Goal: Task Accomplishment & Management: Manage account settings

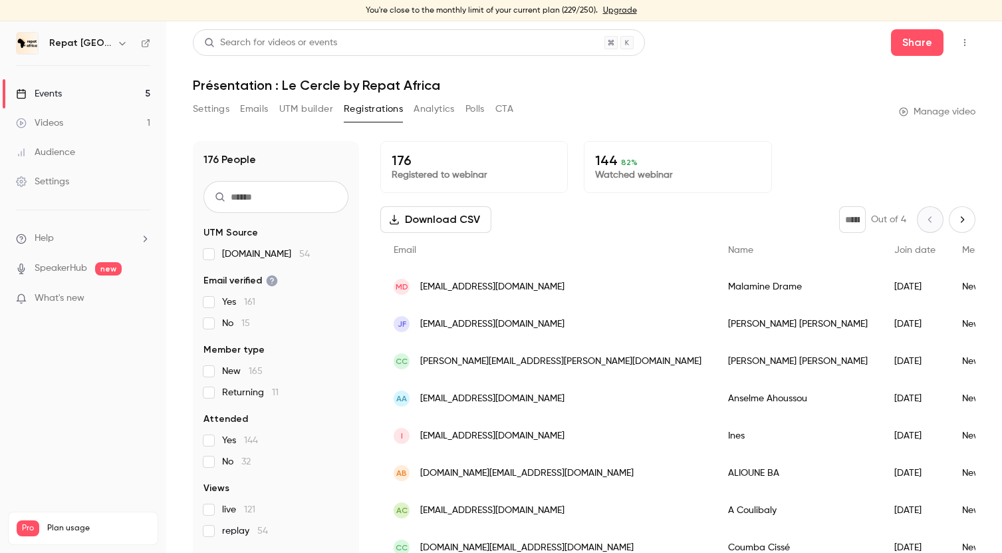
click at [53, 94] on div "Events" at bounding box center [39, 93] width 46 height 13
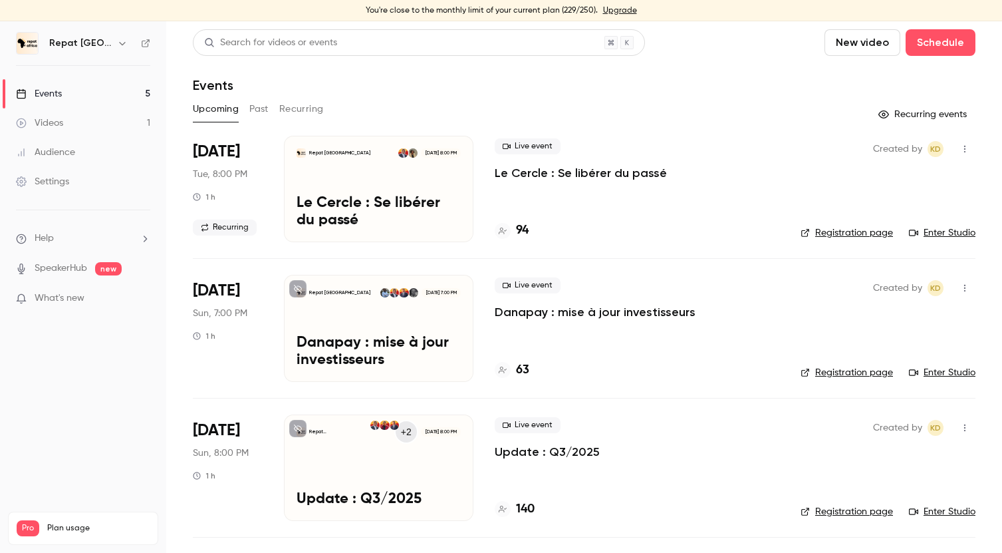
click at [525, 171] on p "Le Cercle : Se libérer du passé" at bounding box center [581, 173] width 172 height 16
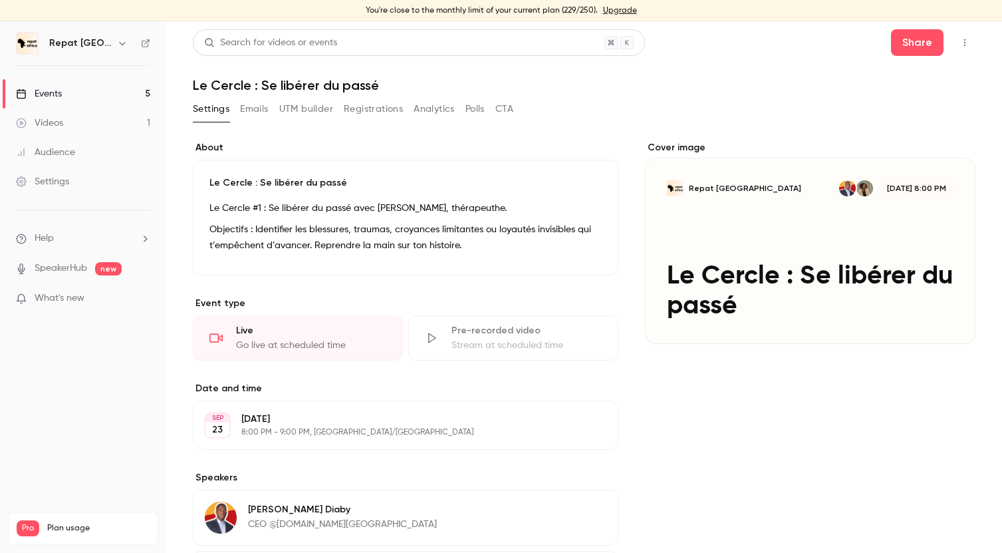
click at [404, 111] on div "Settings Emails UTM builder Registrations Analytics Polls CTA" at bounding box center [353, 108] width 321 height 21
click at [257, 111] on button "Emails" at bounding box center [254, 108] width 28 height 21
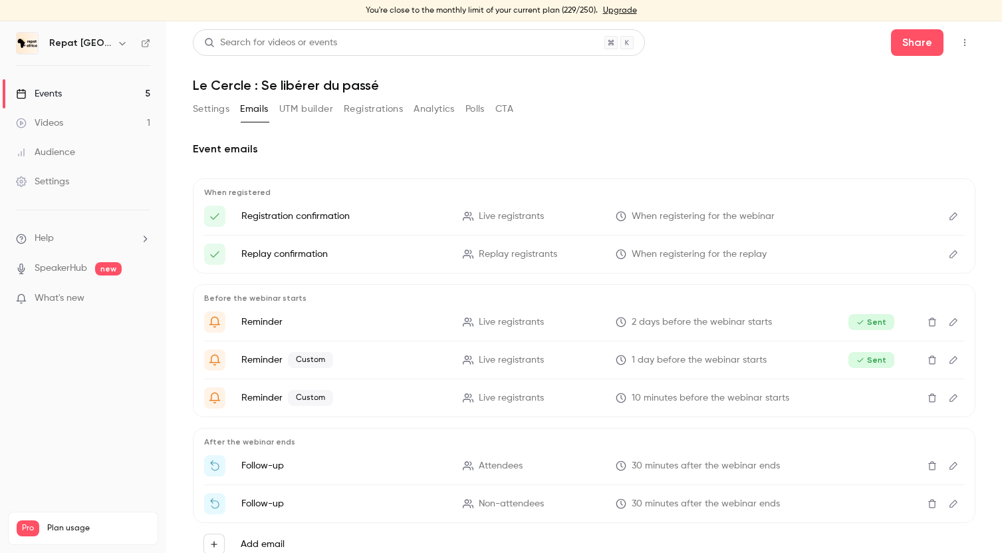
click at [964, 45] on icon "button" at bounding box center [965, 42] width 11 height 9
click at [918, 74] on div "Enter Studio" at bounding box center [913, 76] width 101 height 13
click at [86, 91] on link "Events 5" at bounding box center [83, 93] width 166 height 29
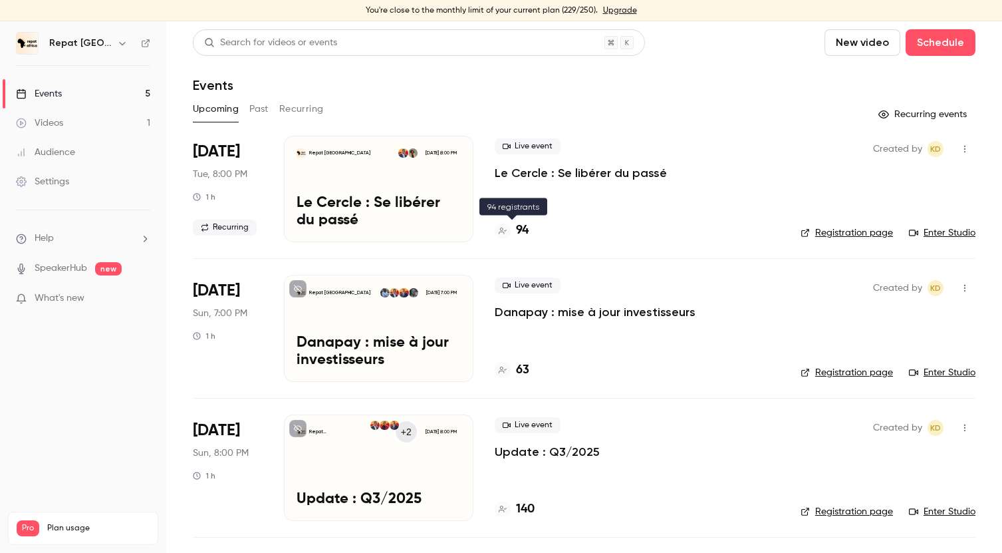
click at [524, 231] on h4 "94" at bounding box center [522, 230] width 13 height 18
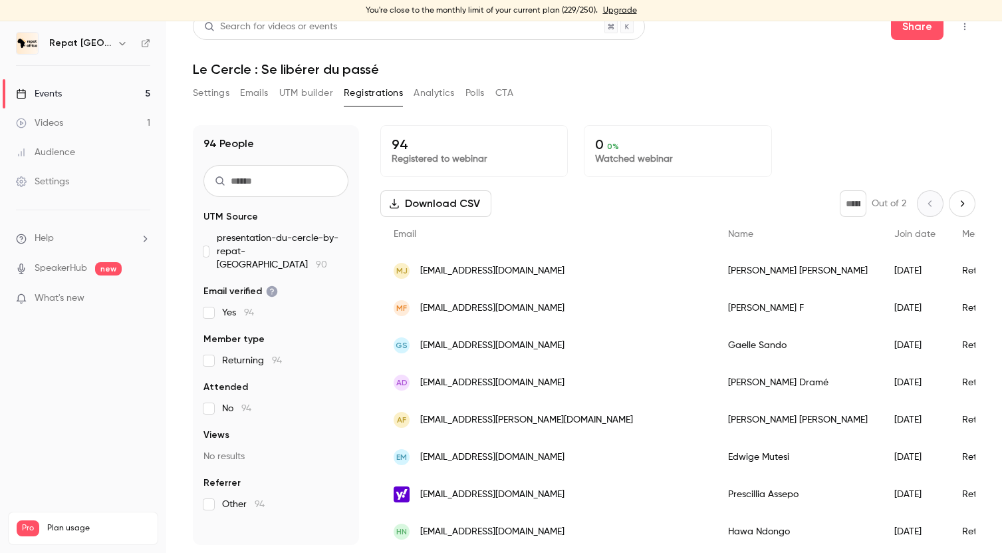
click at [968, 203] on icon "Next page" at bounding box center [962, 203] width 15 height 11
type input "*"
